Goal: Task Accomplishment & Management: Manage account settings

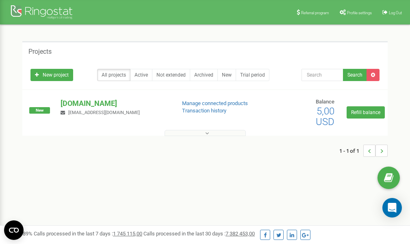
click at [353, 14] on span "Profile settings" at bounding box center [359, 13] width 25 height 4
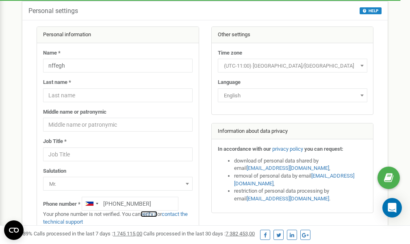
click at [153, 214] on link "verify it" at bounding box center [149, 214] width 17 height 6
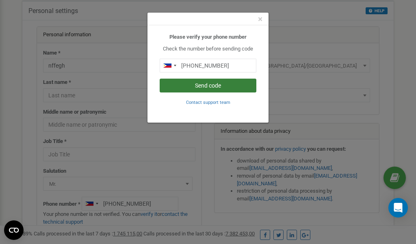
click at [200, 86] on button "Send code" at bounding box center [208, 85] width 97 height 14
